Goal: Find contact information: Obtain details needed to contact an individual or organization

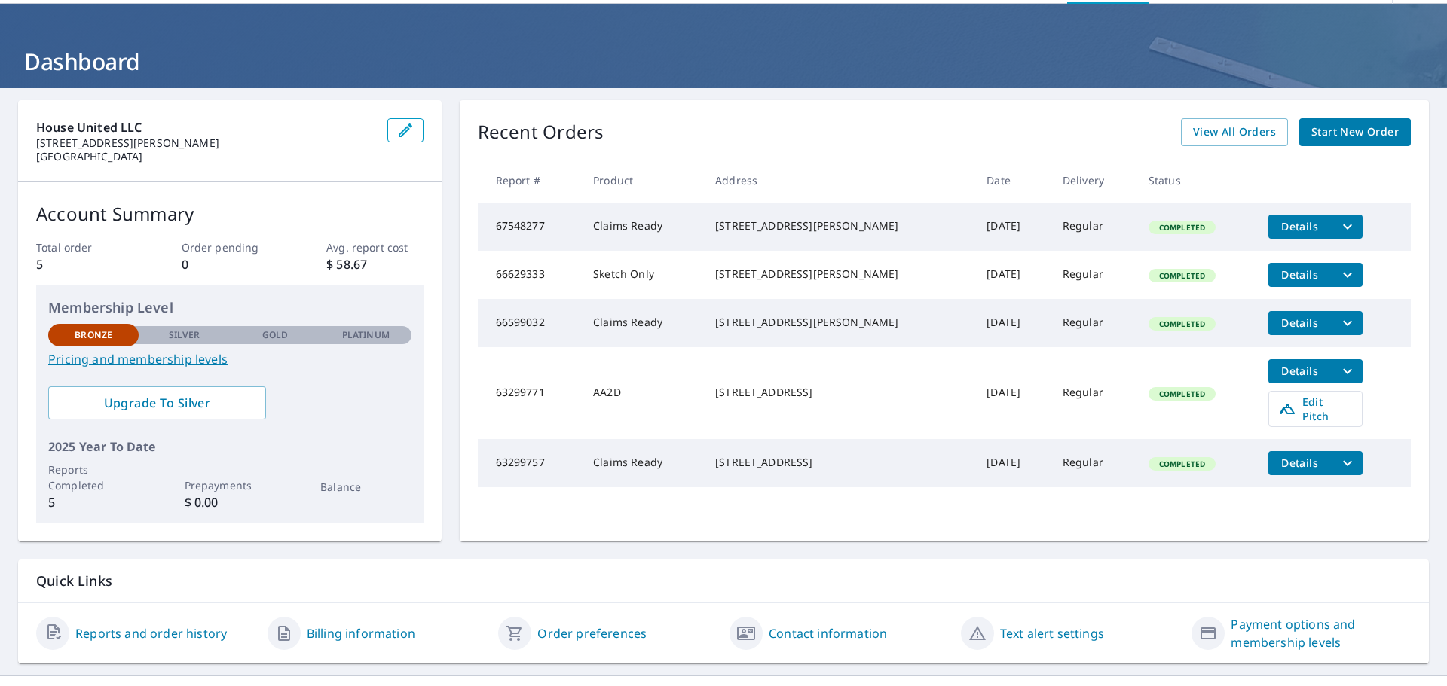
scroll to position [79, 0]
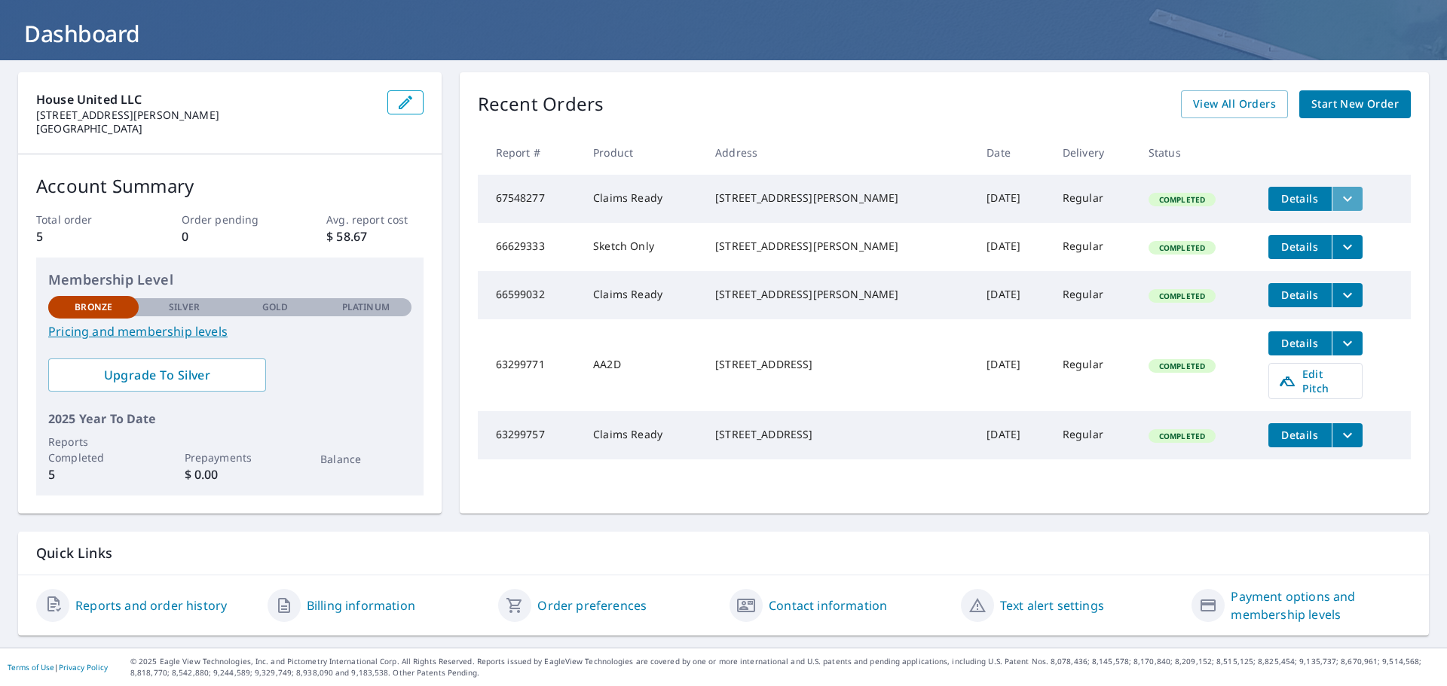
click at [1338, 201] on icon "filesDropdownBtn-67548277" at bounding box center [1347, 199] width 18 height 18
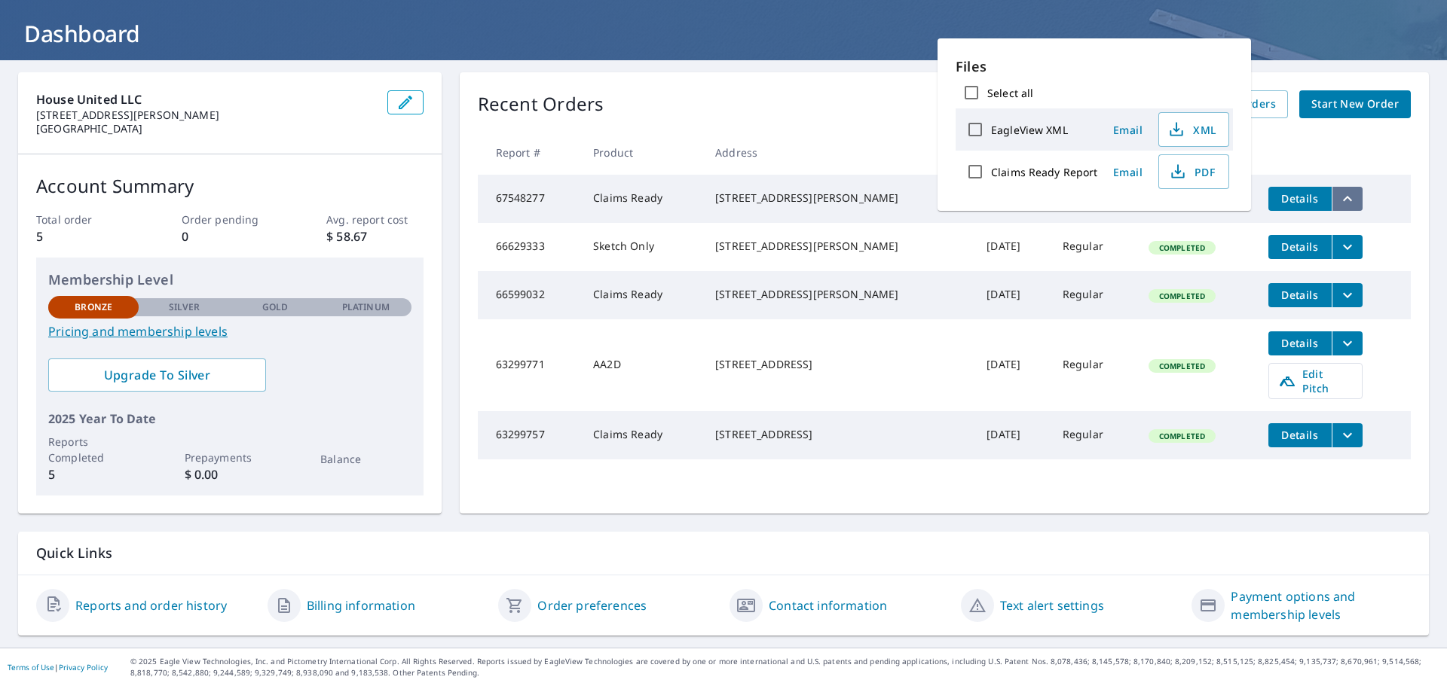
click at [1338, 201] on icon "filesDropdownBtn-67548277" at bounding box center [1347, 199] width 18 height 18
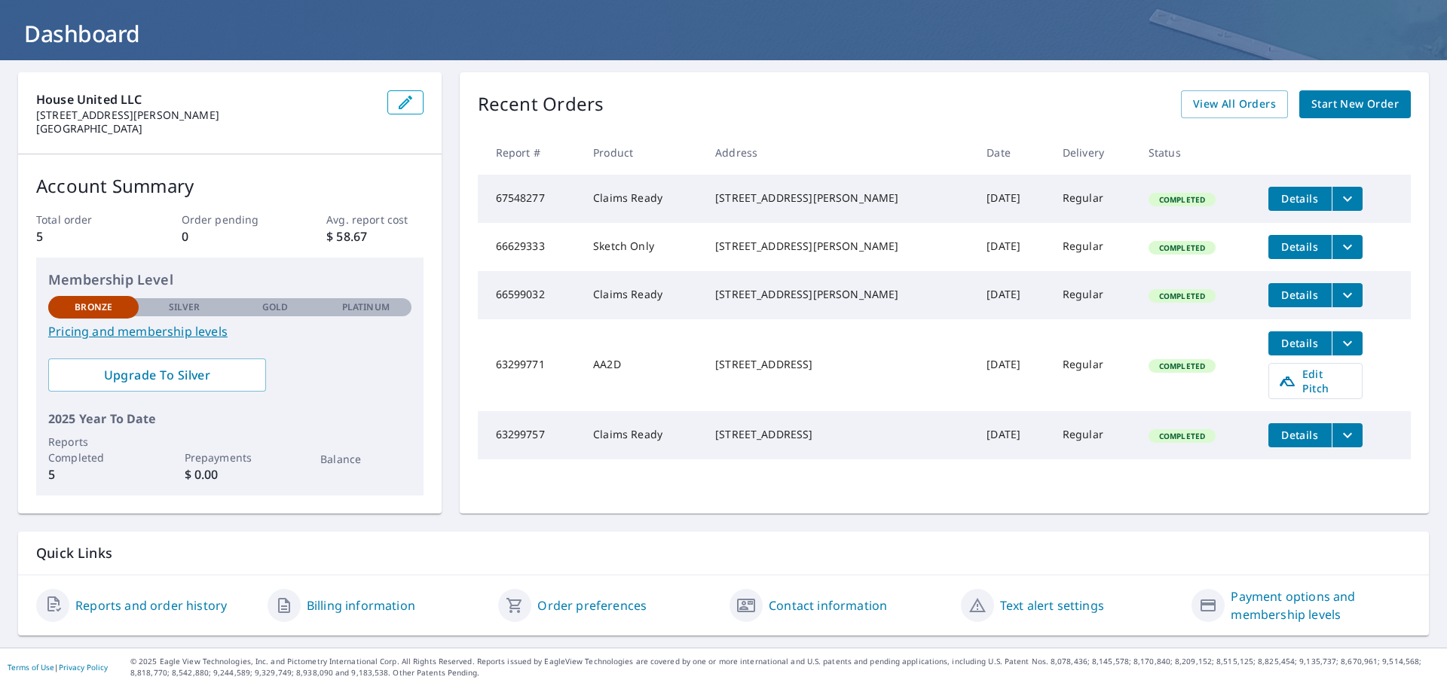
click at [815, 603] on link "Contact information" at bounding box center [828, 606] width 118 height 18
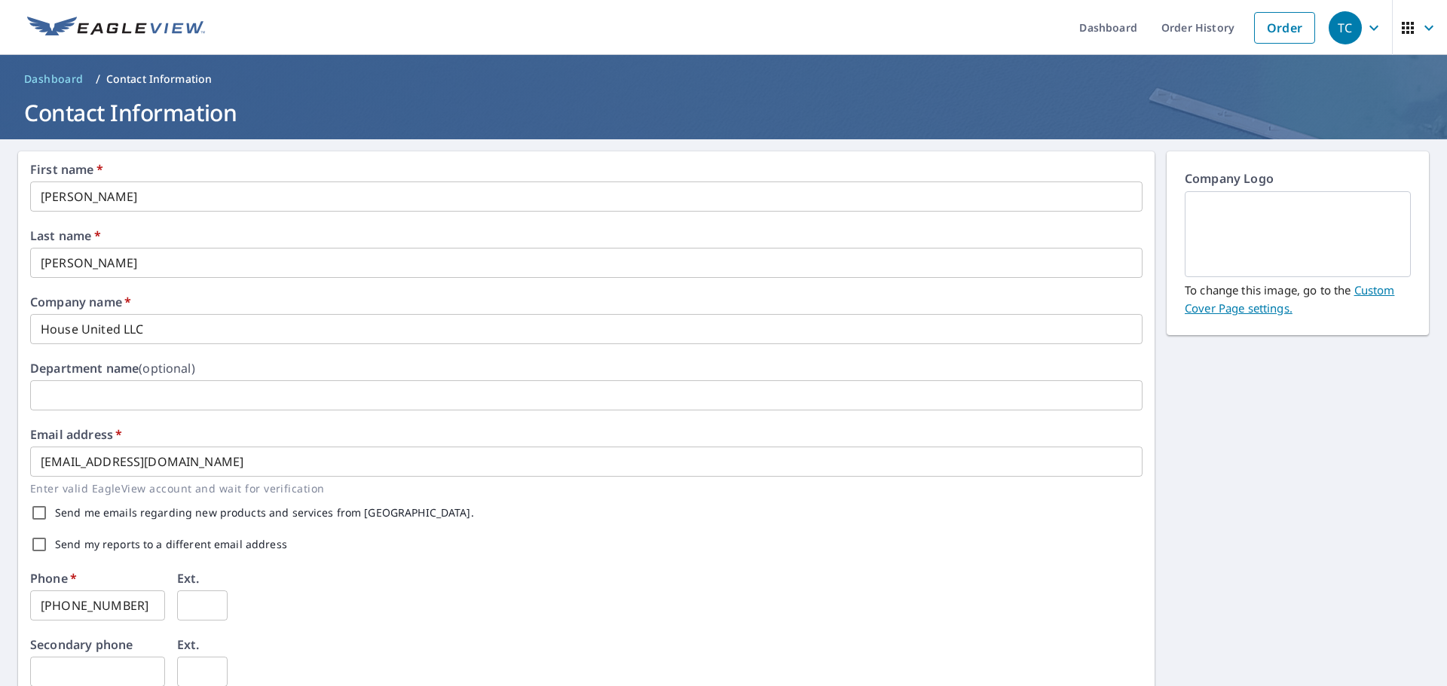
click at [1430, 23] on button "button" at bounding box center [1419, 27] width 55 height 55
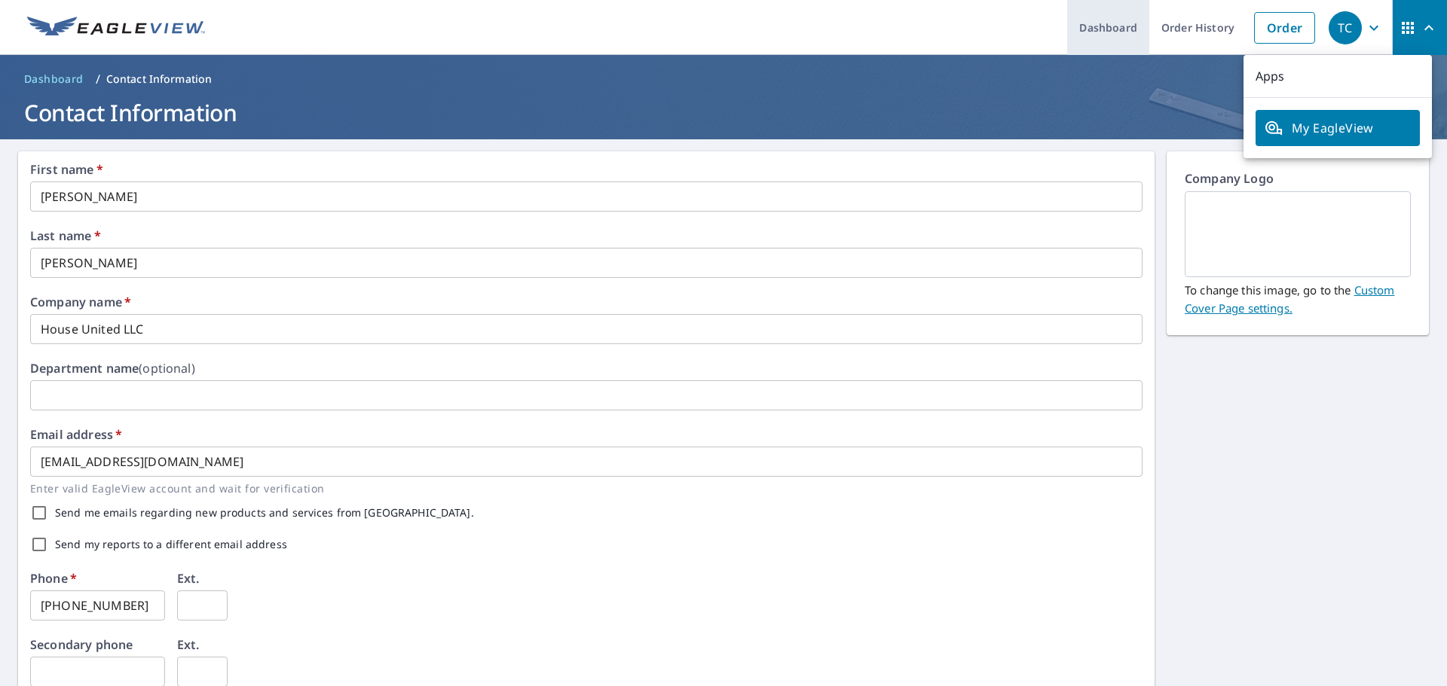
click at [1103, 27] on link "Dashboard" at bounding box center [1108, 27] width 82 height 55
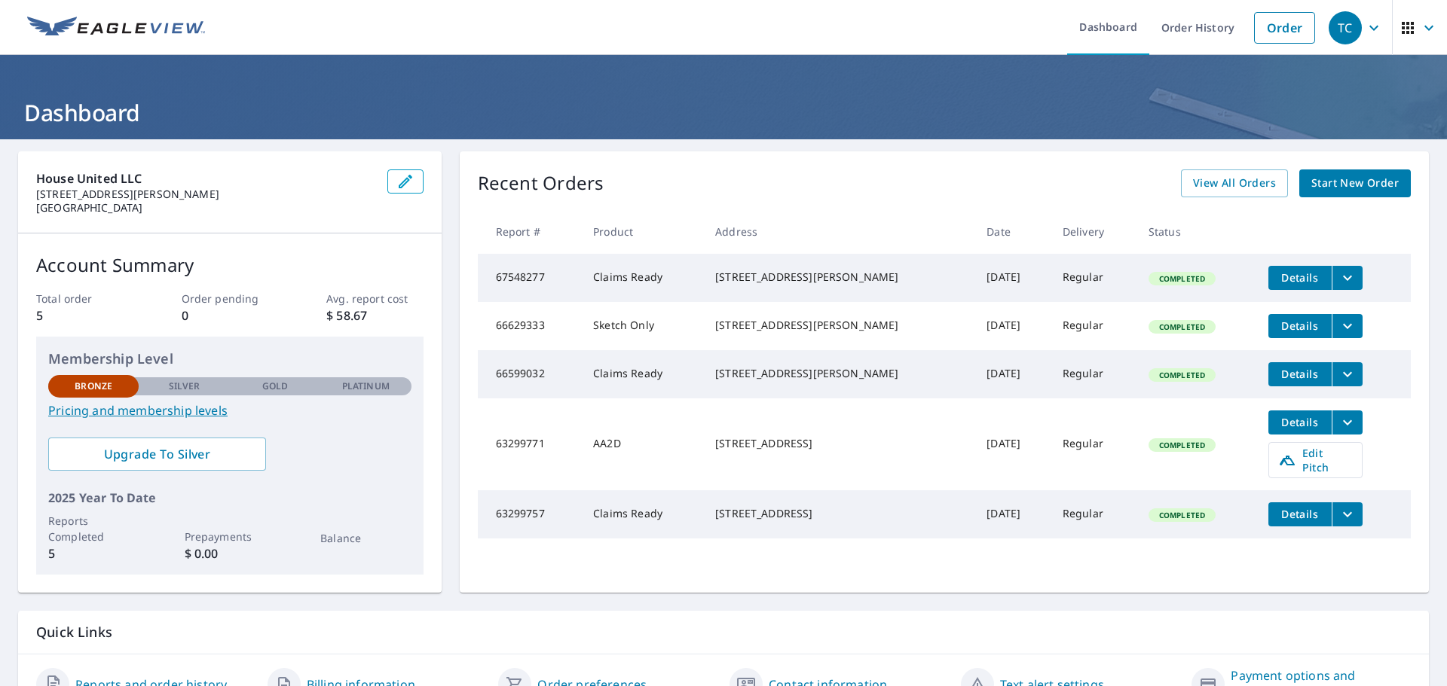
click at [1369, 28] on icon "button" at bounding box center [1373, 27] width 9 height 5
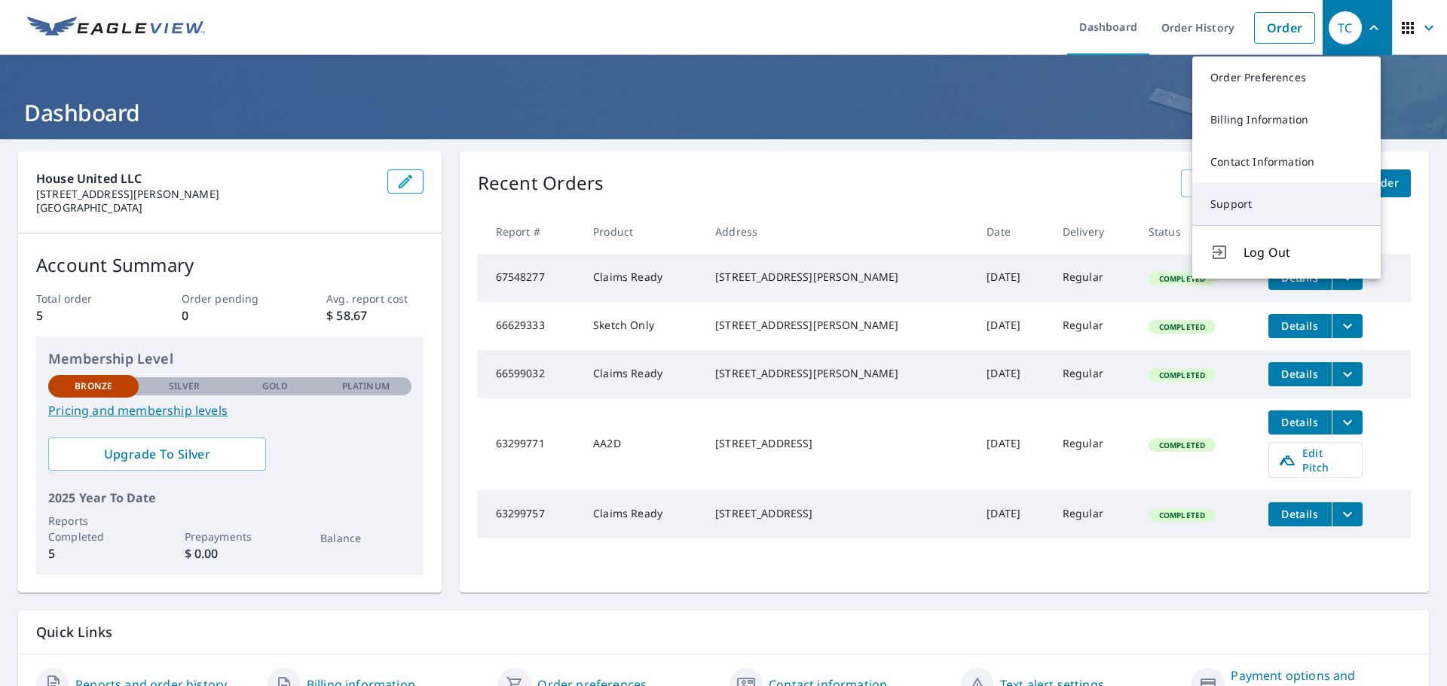
click at [1275, 200] on link "Support" at bounding box center [1286, 204] width 188 height 42
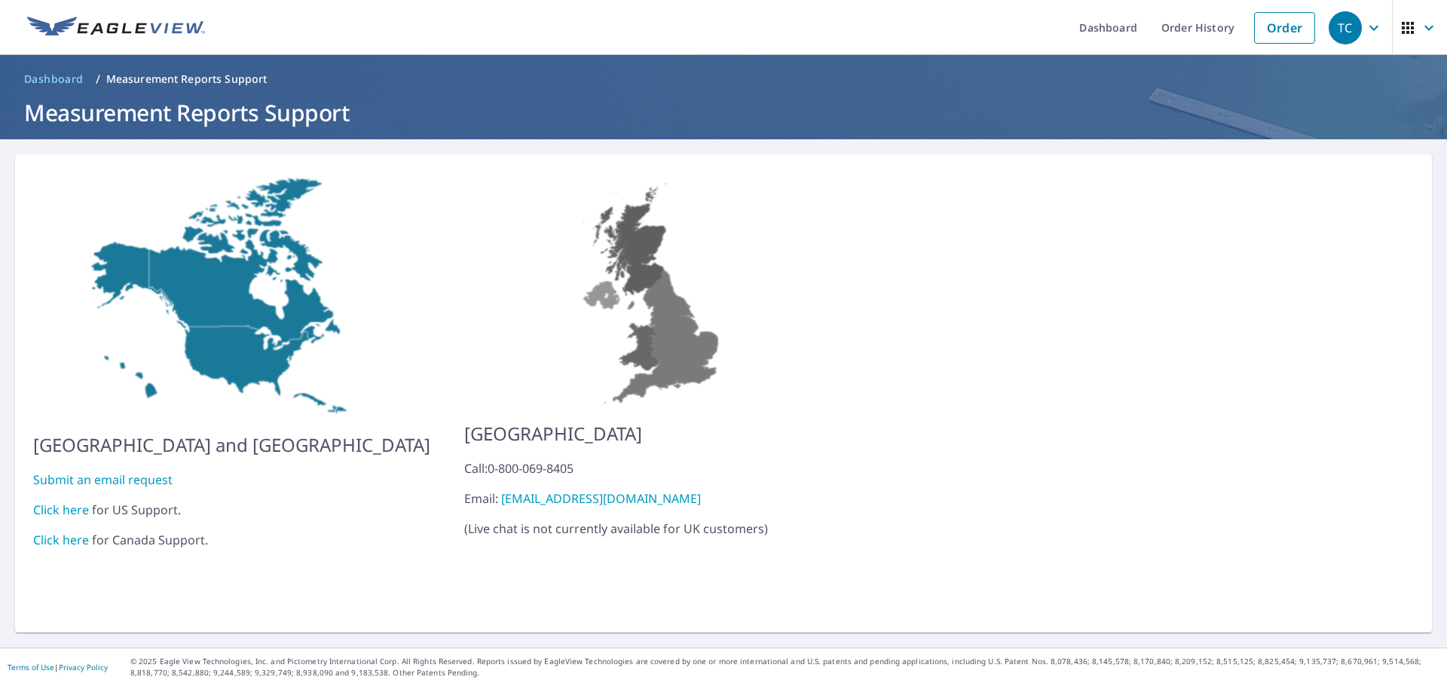
click at [60, 502] on link "Click here" at bounding box center [61, 510] width 56 height 17
click at [1120, 38] on link "Dashboard" at bounding box center [1108, 27] width 82 height 55
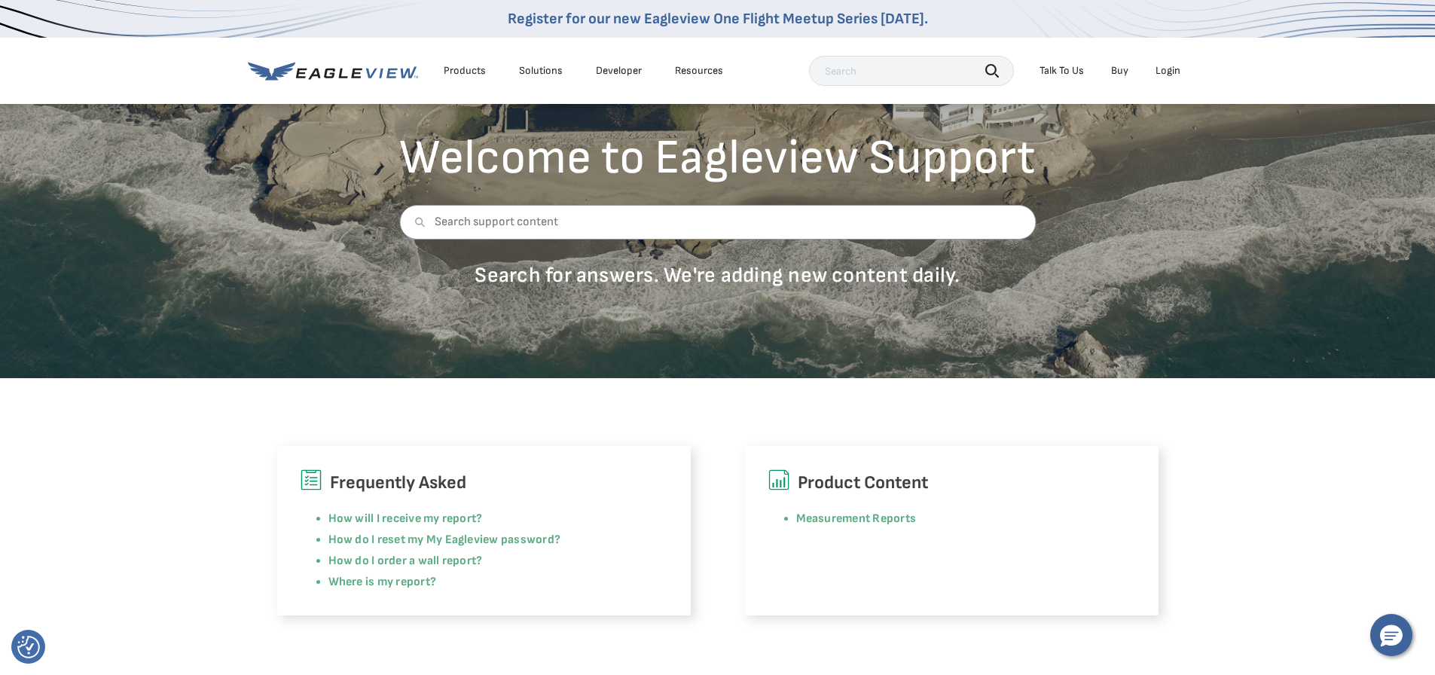
scroll to position [377, 0]
